Goal: Use online tool/utility: Utilize a website feature to perform a specific function

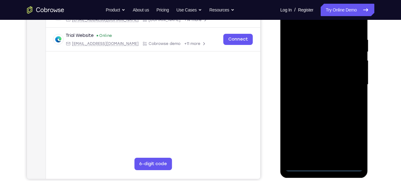
scroll to position [111, 0]
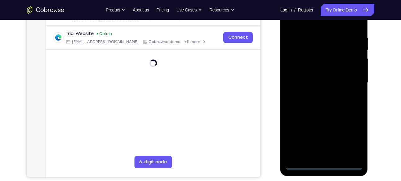
click at [326, 164] on div at bounding box center [324, 83] width 78 height 174
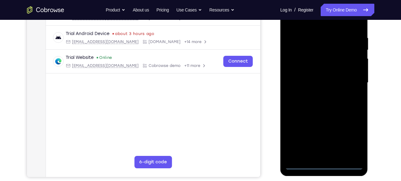
click at [352, 135] on div at bounding box center [324, 83] width 78 height 174
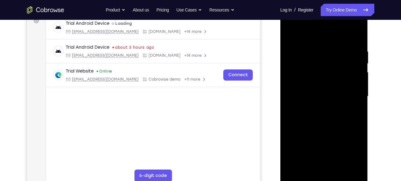
scroll to position [100, 0]
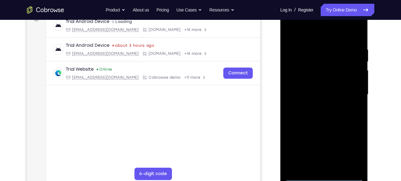
click at [310, 36] on div at bounding box center [324, 95] width 78 height 174
click at [349, 91] on div at bounding box center [324, 95] width 78 height 174
click at [320, 106] on div at bounding box center [324, 95] width 78 height 174
click at [321, 81] on div at bounding box center [324, 95] width 78 height 174
click at [321, 88] on div at bounding box center [324, 95] width 78 height 174
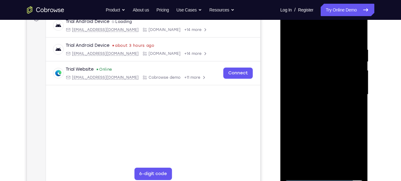
click at [358, 76] on div at bounding box center [324, 95] width 78 height 174
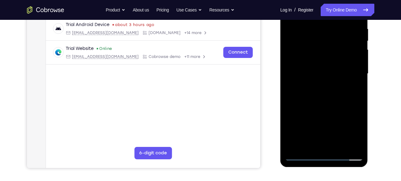
click at [326, 58] on div at bounding box center [324, 74] width 78 height 174
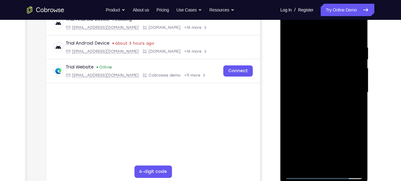
scroll to position [101, 0]
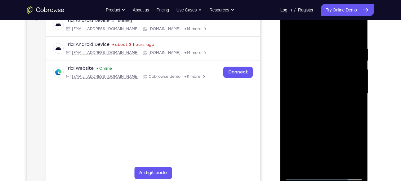
click at [359, 30] on div at bounding box center [324, 94] width 78 height 174
click at [291, 30] on div at bounding box center [324, 94] width 78 height 174
click at [315, 41] on div at bounding box center [324, 94] width 78 height 174
click at [359, 90] on div at bounding box center [324, 94] width 78 height 174
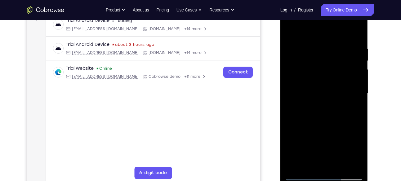
click at [359, 90] on div at bounding box center [324, 94] width 78 height 174
click at [361, 93] on div at bounding box center [324, 94] width 78 height 174
click at [290, 90] on div at bounding box center [324, 94] width 78 height 174
click at [295, 94] on div at bounding box center [324, 94] width 78 height 174
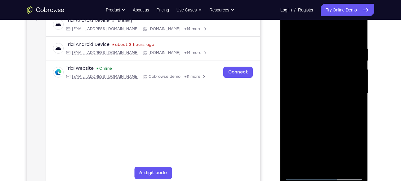
click at [349, 163] on div at bounding box center [324, 94] width 78 height 174
click at [328, 84] on div at bounding box center [324, 94] width 78 height 174
click at [292, 92] on div at bounding box center [324, 94] width 78 height 174
click at [317, 93] on div at bounding box center [324, 94] width 78 height 174
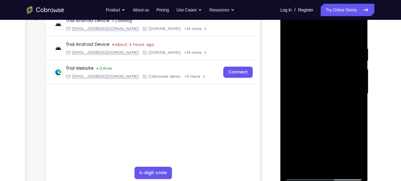
click at [322, 83] on div at bounding box center [324, 94] width 78 height 174
click at [358, 66] on div at bounding box center [324, 94] width 78 height 174
click at [359, 66] on div at bounding box center [324, 94] width 78 height 174
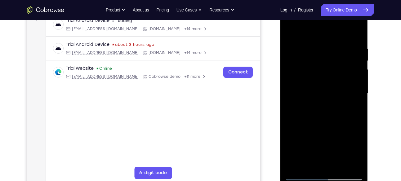
click at [359, 66] on div at bounding box center [324, 94] width 78 height 174
click at [292, 30] on div at bounding box center [324, 94] width 78 height 174
click at [319, 163] on div at bounding box center [324, 94] width 78 height 174
click at [317, 163] on div at bounding box center [324, 94] width 78 height 174
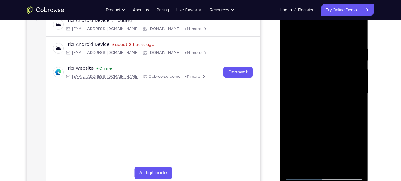
click at [322, 120] on div at bounding box center [324, 94] width 78 height 174
click at [331, 141] on div at bounding box center [324, 94] width 78 height 174
click at [359, 155] on div at bounding box center [324, 94] width 78 height 174
click at [289, 120] on div at bounding box center [324, 94] width 78 height 174
click at [344, 106] on div at bounding box center [324, 94] width 78 height 174
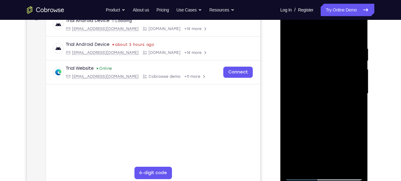
click at [286, 139] on div at bounding box center [324, 94] width 78 height 174
click at [287, 139] on div at bounding box center [324, 94] width 78 height 174
click at [288, 139] on div at bounding box center [324, 94] width 78 height 174
click at [327, 163] on div at bounding box center [324, 94] width 78 height 174
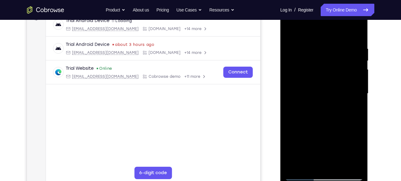
click at [310, 164] on div at bounding box center [324, 94] width 78 height 174
click at [341, 128] on div at bounding box center [324, 94] width 78 height 174
click at [341, 136] on div at bounding box center [324, 94] width 78 height 174
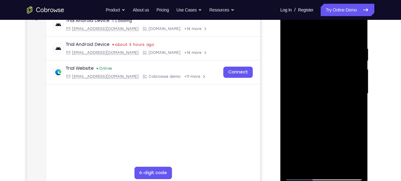
click at [341, 136] on div at bounding box center [324, 94] width 78 height 174
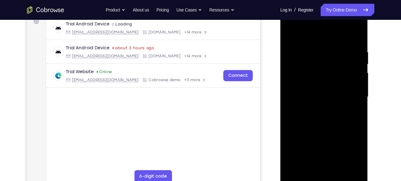
scroll to position [96, 0]
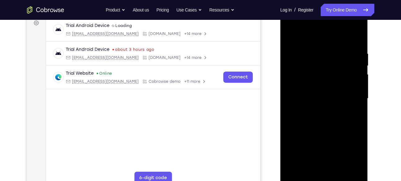
click at [350, 141] on div at bounding box center [324, 99] width 78 height 174
click at [301, 90] on div at bounding box center [324, 99] width 78 height 174
click at [286, 147] on div at bounding box center [324, 99] width 78 height 174
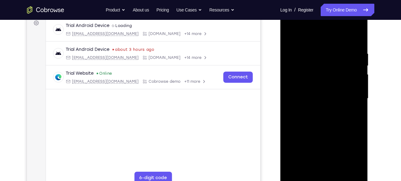
click at [289, 147] on div at bounding box center [324, 99] width 78 height 174
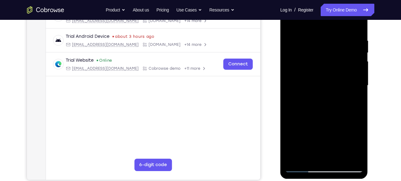
scroll to position [109, 0]
click at [324, 156] on div at bounding box center [324, 85] width 78 height 174
click at [290, 96] on div at bounding box center [324, 85] width 78 height 174
click at [306, 155] on div at bounding box center [324, 85] width 78 height 174
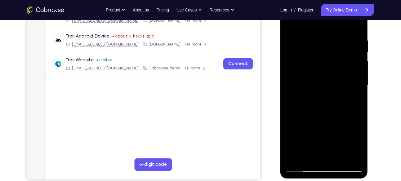
click at [309, 156] on div at bounding box center [324, 85] width 78 height 174
click at [348, 141] on div at bounding box center [324, 85] width 78 height 174
click at [350, 144] on div at bounding box center [324, 85] width 78 height 174
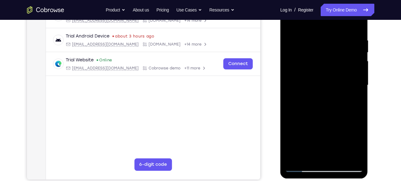
click at [350, 144] on div at bounding box center [324, 85] width 78 height 174
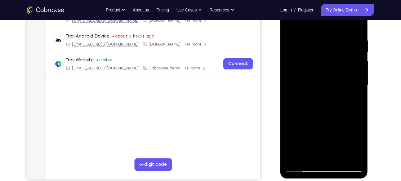
click at [350, 144] on div at bounding box center [324, 85] width 78 height 174
click at [358, 93] on div at bounding box center [324, 85] width 78 height 174
click at [336, 154] on div at bounding box center [324, 85] width 78 height 174
click at [337, 154] on div at bounding box center [324, 85] width 78 height 174
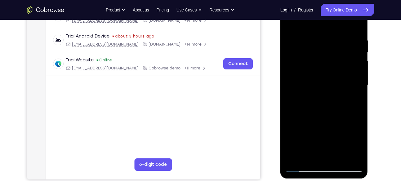
click at [357, 26] on div at bounding box center [324, 85] width 78 height 174
click at [341, 159] on div at bounding box center [324, 85] width 78 height 174
click at [340, 156] on div at bounding box center [324, 85] width 78 height 174
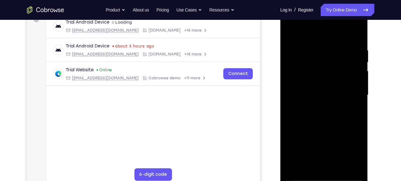
scroll to position [98, 0]
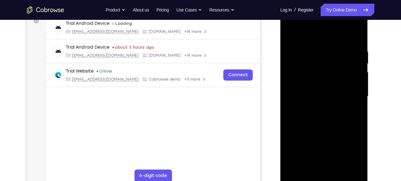
click at [328, 126] on div at bounding box center [324, 97] width 78 height 174
click at [328, 129] on div at bounding box center [324, 97] width 78 height 174
click at [333, 106] on div at bounding box center [324, 97] width 78 height 174
click at [328, 108] on div at bounding box center [324, 97] width 78 height 174
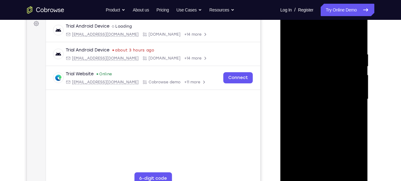
scroll to position [95, 0]
click at [313, 112] on div at bounding box center [324, 100] width 78 height 174
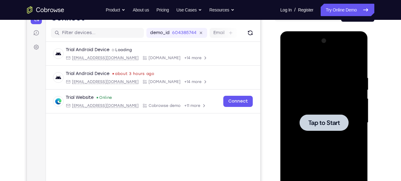
scroll to position [72, 0]
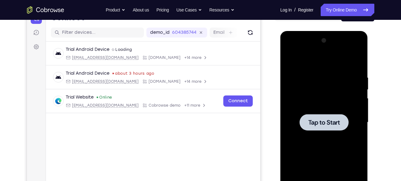
click at [322, 127] on div at bounding box center [324, 122] width 49 height 16
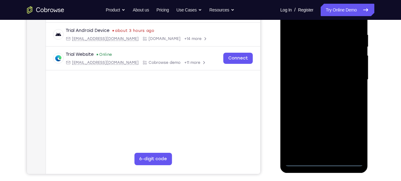
scroll to position [115, 0]
click at [324, 160] on div at bounding box center [324, 80] width 78 height 174
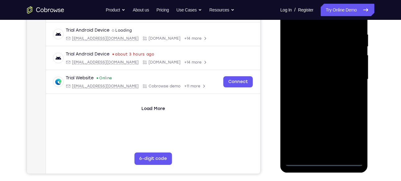
click at [350, 132] on div at bounding box center [324, 80] width 78 height 174
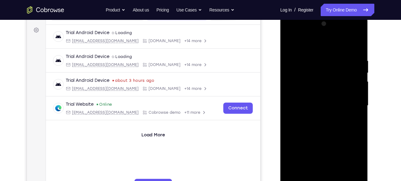
scroll to position [88, 0]
click at [317, 45] on div at bounding box center [324, 106] width 78 height 174
click at [320, 70] on div at bounding box center [324, 106] width 78 height 174
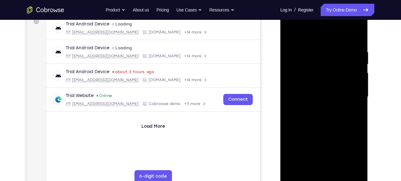
scroll to position [97, 0]
click at [289, 73] on div at bounding box center [324, 97] width 78 height 174
click at [326, 134] on div at bounding box center [324, 97] width 78 height 174
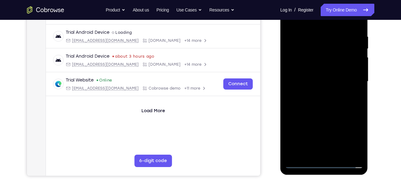
scroll to position [113, 0]
click at [324, 92] on div at bounding box center [324, 81] width 78 height 174
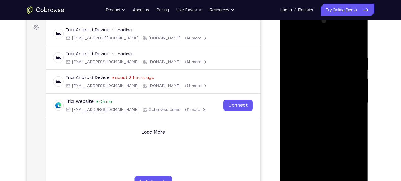
scroll to position [90, 0]
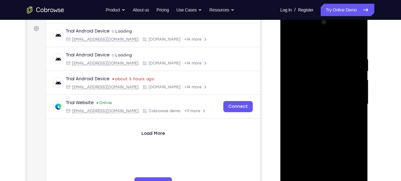
click at [291, 41] on div at bounding box center [324, 104] width 78 height 174
click at [307, 108] on div at bounding box center [324, 104] width 78 height 174
drag, startPoint x: 293, startPoint y: 121, endPoint x: 299, endPoint y: 33, distance: 88.7
click at [299, 33] on div at bounding box center [324, 104] width 78 height 174
drag, startPoint x: 293, startPoint y: 134, endPoint x: 313, endPoint y: 60, distance: 76.2
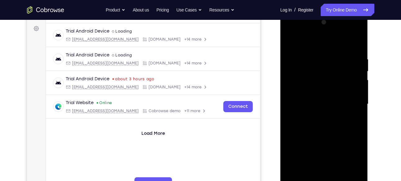
click at [313, 60] on div at bounding box center [324, 104] width 78 height 174
drag, startPoint x: 296, startPoint y: 138, endPoint x: 312, endPoint y: 34, distance: 104.4
click at [312, 34] on div at bounding box center [324, 104] width 78 height 174
drag, startPoint x: 293, startPoint y: 135, endPoint x: 307, endPoint y: 38, distance: 98.8
click at [307, 38] on div at bounding box center [324, 104] width 78 height 174
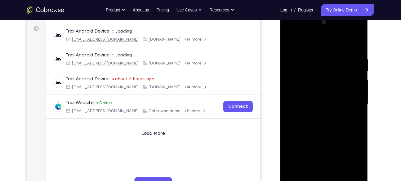
drag, startPoint x: 292, startPoint y: 155, endPoint x: 298, endPoint y: 71, distance: 84.3
click at [298, 71] on div at bounding box center [324, 104] width 78 height 174
drag, startPoint x: 288, startPoint y: 112, endPoint x: 301, endPoint y: 37, distance: 75.9
click at [301, 37] on div at bounding box center [324, 104] width 78 height 174
drag, startPoint x: 295, startPoint y: 91, endPoint x: 310, endPoint y: 35, distance: 58.2
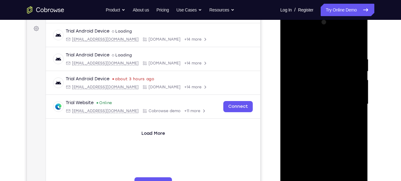
click at [310, 35] on div at bounding box center [324, 104] width 78 height 174
click at [292, 116] on div at bounding box center [324, 104] width 78 height 174
click at [293, 89] on div at bounding box center [324, 104] width 78 height 174
click at [292, 65] on div at bounding box center [324, 104] width 78 height 174
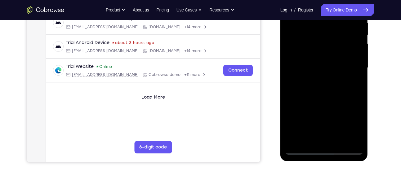
scroll to position [127, 0]
click at [292, 140] on div at bounding box center [324, 68] width 78 height 174
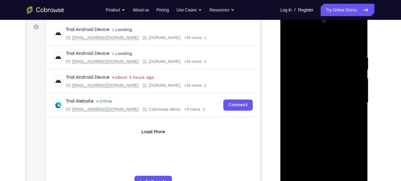
scroll to position [90, 0]
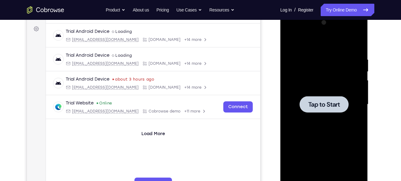
click at [324, 104] on span "Tap to Start" at bounding box center [325, 105] width 32 height 6
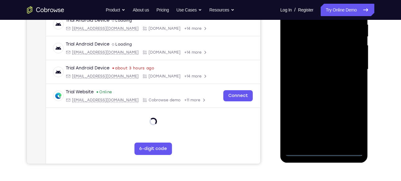
scroll to position [125, 0]
click at [324, 151] on div at bounding box center [324, 69] width 78 height 174
click at [350, 123] on div at bounding box center [324, 69] width 78 height 174
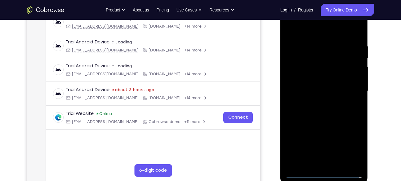
scroll to position [102, 0]
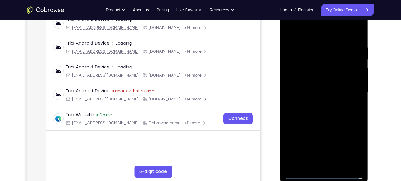
click at [317, 29] on div at bounding box center [324, 93] width 78 height 174
click at [319, 55] on div at bounding box center [324, 93] width 78 height 174
click at [314, 32] on div at bounding box center [324, 93] width 78 height 174
click at [320, 129] on div at bounding box center [324, 93] width 78 height 174
click at [320, 105] on div at bounding box center [324, 93] width 78 height 174
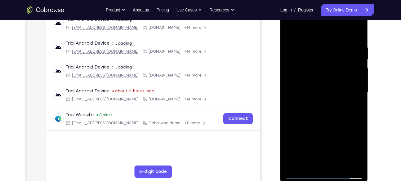
click at [318, 74] on div at bounding box center [324, 93] width 78 height 174
click at [288, 29] on div at bounding box center [324, 93] width 78 height 174
click at [289, 30] on div at bounding box center [324, 93] width 78 height 174
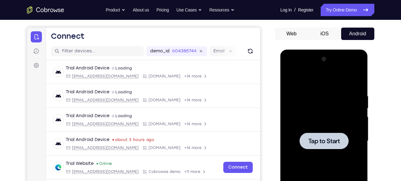
scroll to position [52, 0]
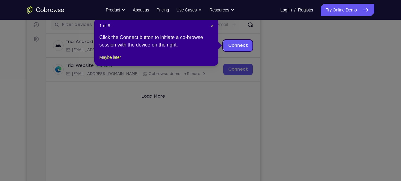
scroll to position [79, 0]
click at [211, 25] on span "×" at bounding box center [212, 26] width 2 height 5
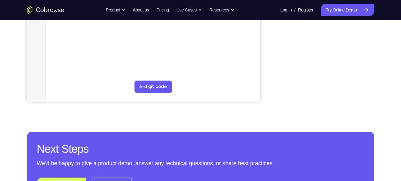
scroll to position [187, 0]
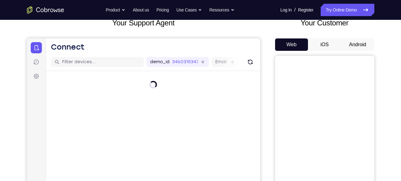
scroll to position [42, 0]
click at [360, 43] on button "Android" at bounding box center [357, 45] width 33 height 12
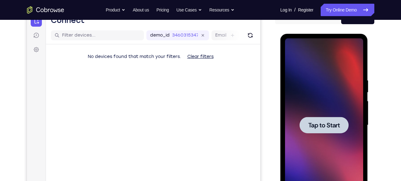
scroll to position [0, 0]
click at [328, 129] on div at bounding box center [324, 125] width 49 height 16
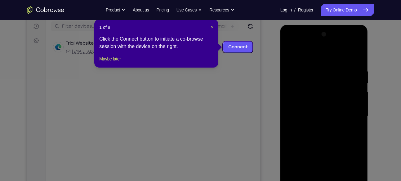
scroll to position [78, 0]
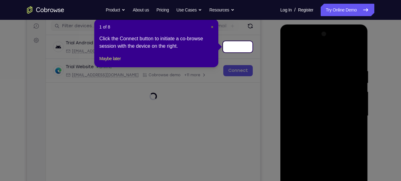
click at [211, 28] on span "×" at bounding box center [212, 27] width 2 height 5
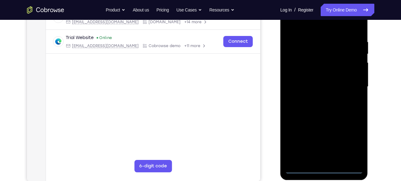
scroll to position [108, 0]
click at [325, 167] on div at bounding box center [324, 87] width 78 height 174
click at [353, 143] on div at bounding box center [324, 87] width 78 height 174
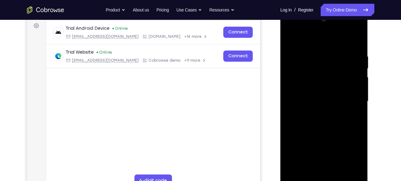
scroll to position [92, 0]
click at [318, 38] on div at bounding box center [324, 102] width 78 height 174
click at [320, 63] on div at bounding box center [324, 102] width 78 height 174
click at [320, 66] on div at bounding box center [324, 102] width 78 height 174
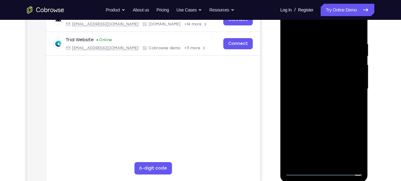
scroll to position [105, 0]
click at [325, 126] on div at bounding box center [324, 89] width 78 height 174
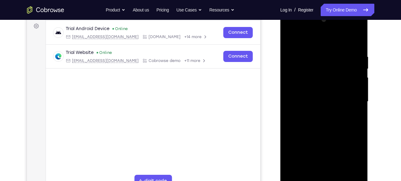
scroll to position [92, 0]
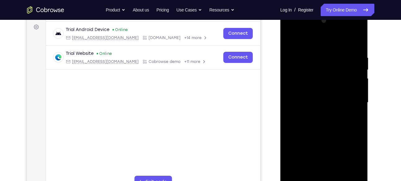
click at [324, 116] on div at bounding box center [324, 103] width 78 height 174
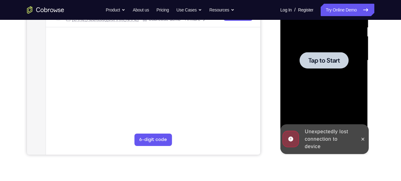
scroll to position [134, 0]
click at [326, 61] on span "Tap to Start" at bounding box center [325, 60] width 32 height 6
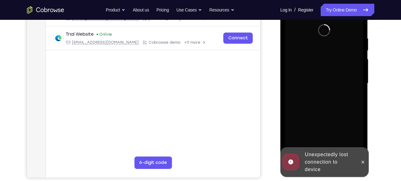
scroll to position [111, 0]
click at [365, 163] on icon at bounding box center [363, 162] width 5 height 5
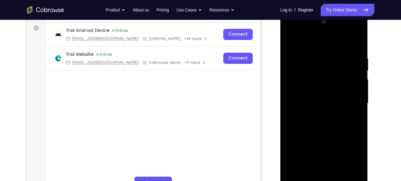
scroll to position [101, 0]
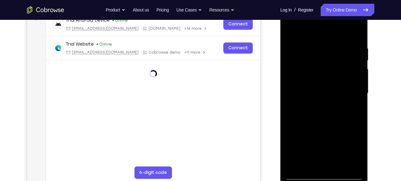
click at [328, 173] on div at bounding box center [324, 94] width 78 height 174
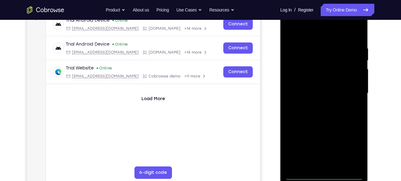
click at [325, 174] on div at bounding box center [324, 94] width 78 height 174
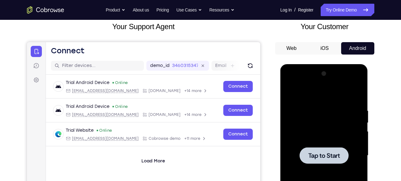
scroll to position [36, 0]
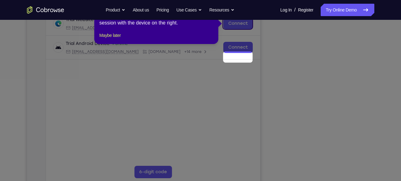
scroll to position [66, 0]
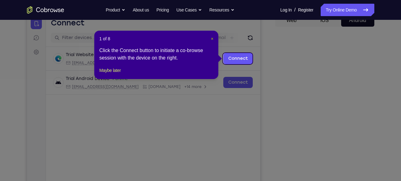
click at [211, 38] on span "×" at bounding box center [212, 38] width 2 height 5
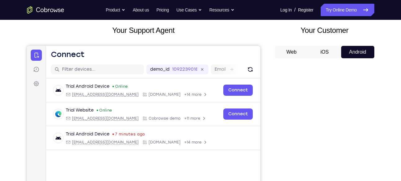
scroll to position [34, 0]
